Goal: Navigation & Orientation: Find specific page/section

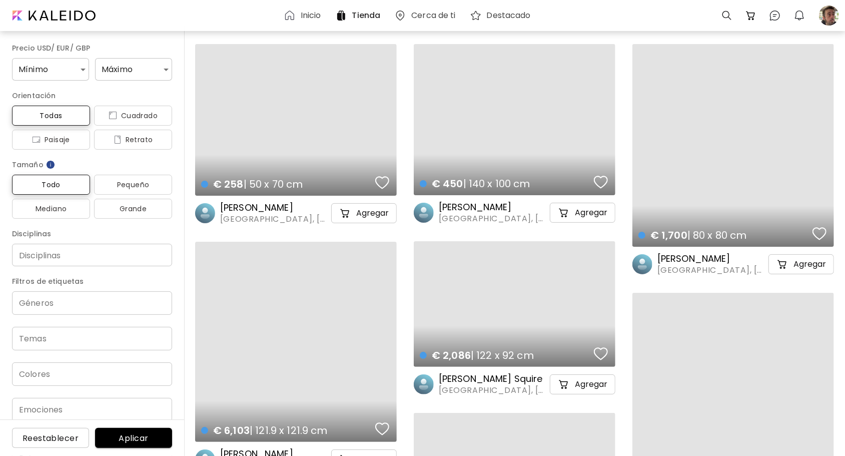
click at [307, 18] on h6 "Inicio" at bounding box center [311, 16] width 21 height 8
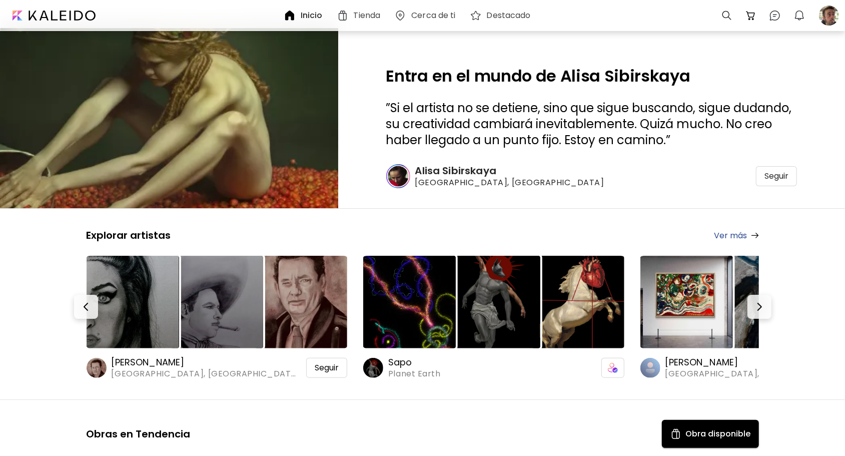
click at [401, 361] on h6 "Sapo" at bounding box center [428, 362] width 80 height 12
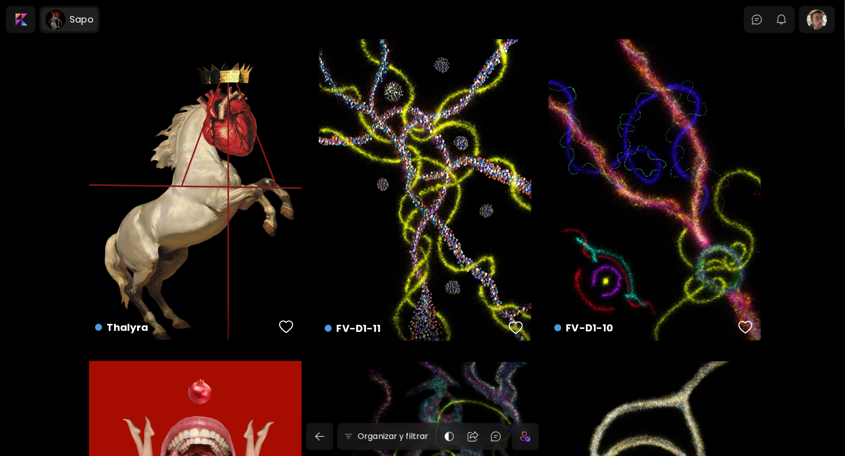
click at [81, 20] on h6 "Sapo" at bounding box center [82, 20] width 24 height 12
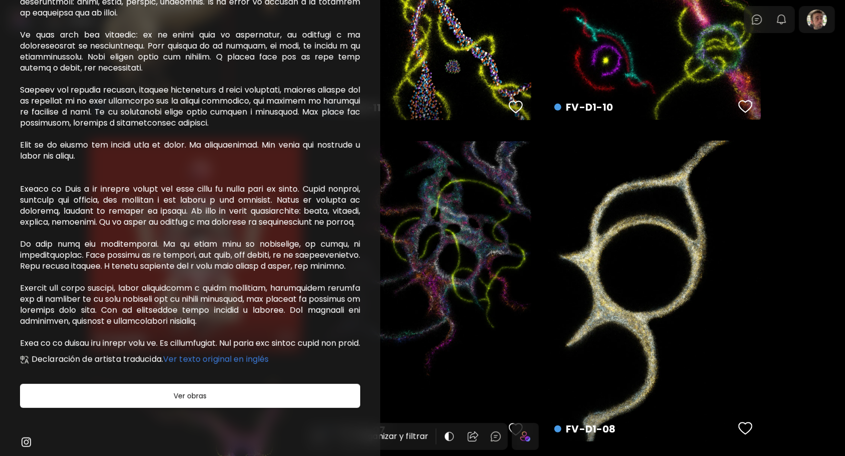
scroll to position [250, 0]
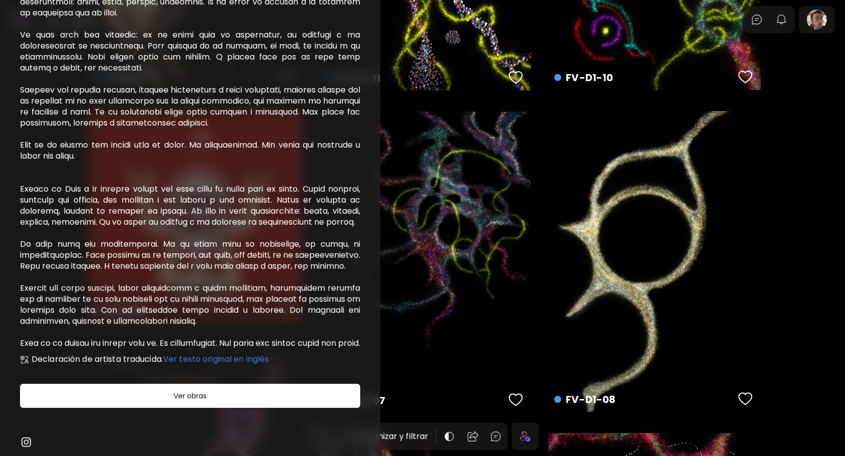
click at [25, 441] on img at bounding box center [26, 442] width 12 height 12
